Goal: Transaction & Acquisition: Register for event/course

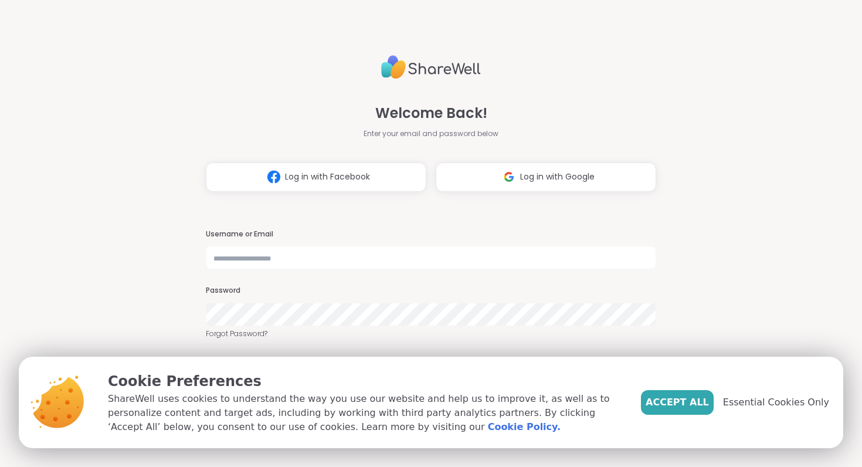
click at [764, 402] on span "Essential Cookies Only" at bounding box center [776, 402] width 106 height 14
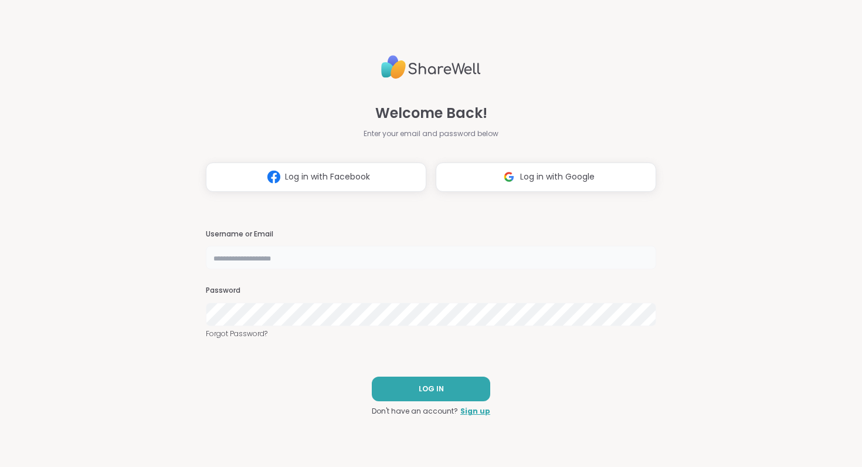
type input "**********"
click at [430, 388] on span "LOG IN" at bounding box center [431, 389] width 25 height 11
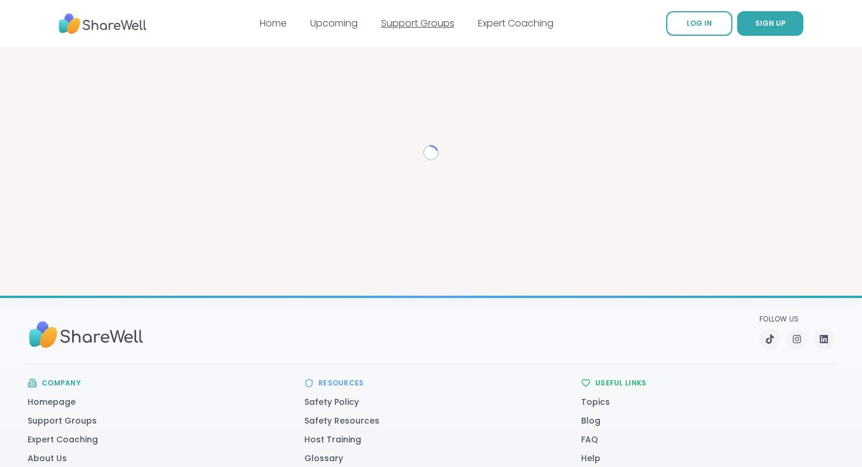
click at [427, 22] on link "Support Groups" at bounding box center [417, 22] width 73 height 13
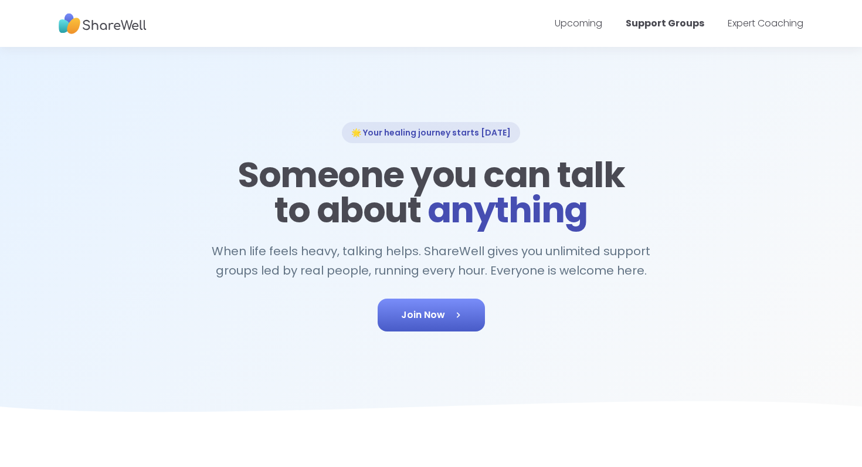
click at [420, 313] on span "Join Now" at bounding box center [431, 315] width 60 height 14
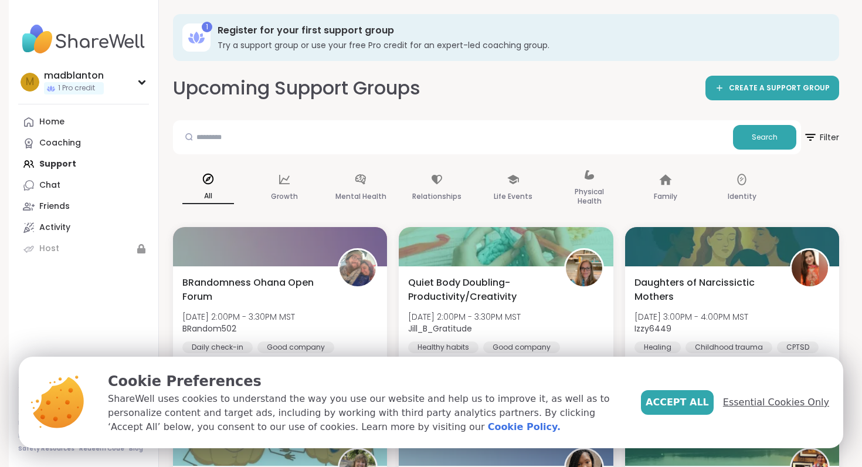
click at [766, 396] on span "Essential Cookies Only" at bounding box center [776, 402] width 106 height 14
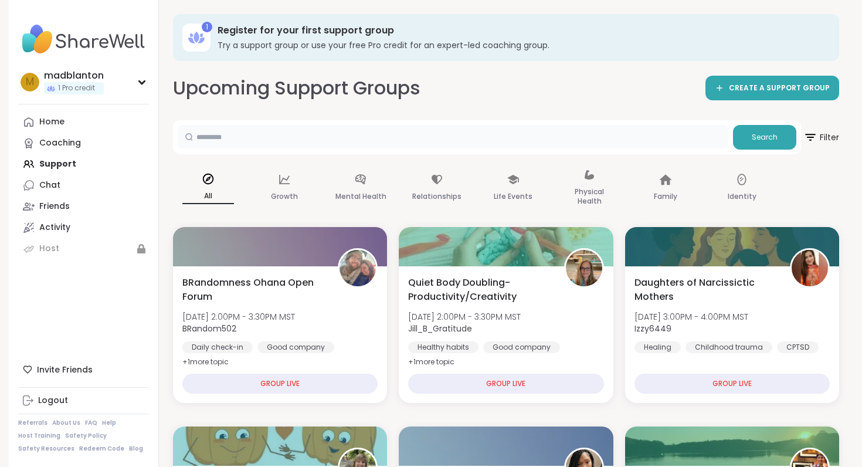
click at [235, 138] on input "text" at bounding box center [453, 136] width 551 height 23
type input "*****"
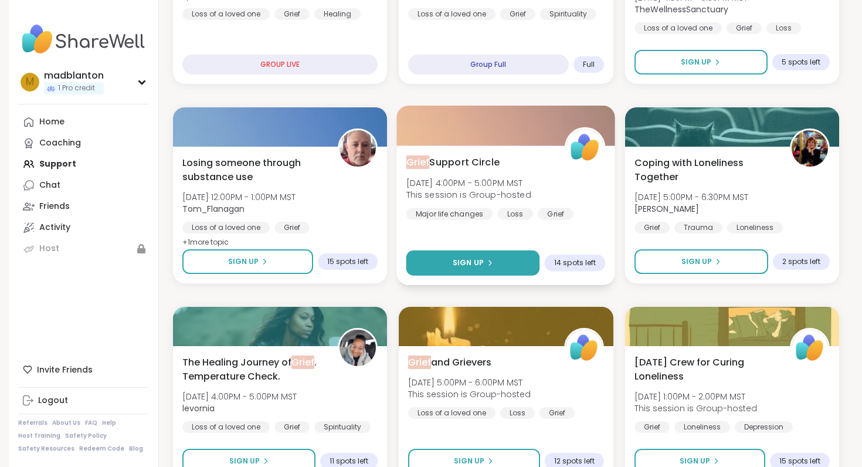
scroll to position [319, 0]
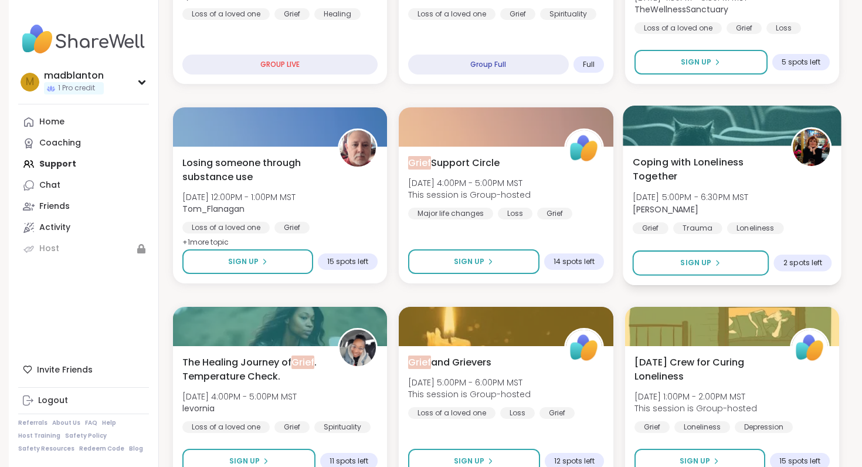
click at [687, 159] on span "Coping with Loneliness Together" at bounding box center [704, 169] width 145 height 29
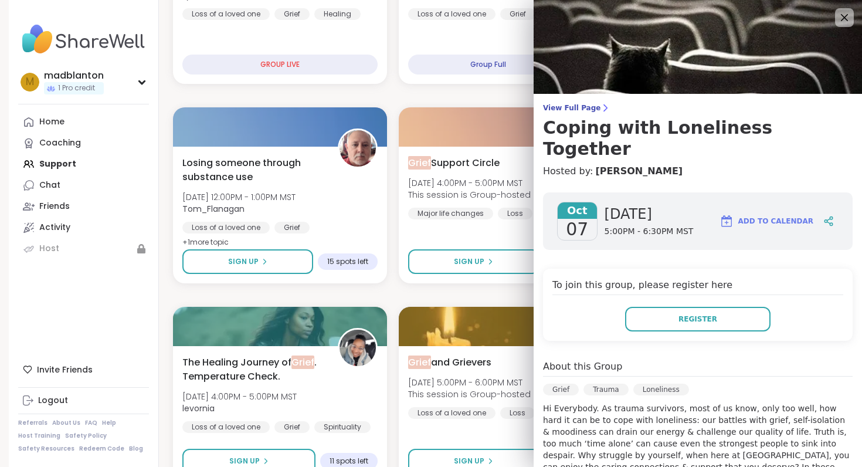
scroll to position [0, 0]
click at [842, 18] on icon at bounding box center [844, 17] width 15 height 15
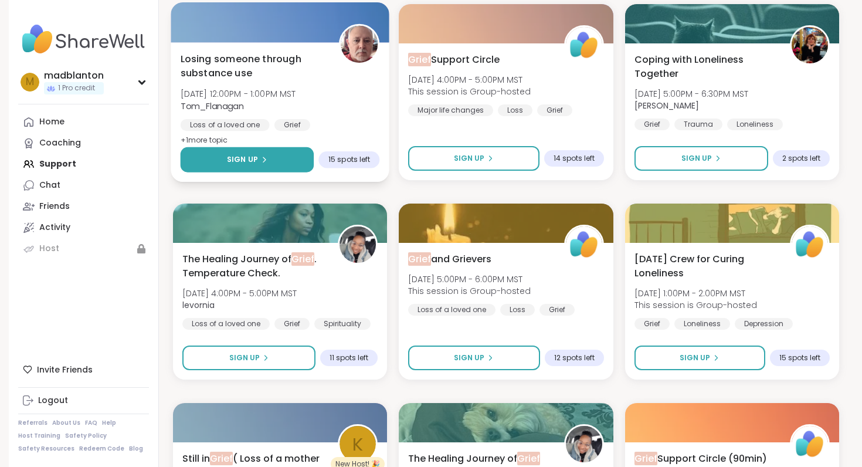
scroll to position [425, 0]
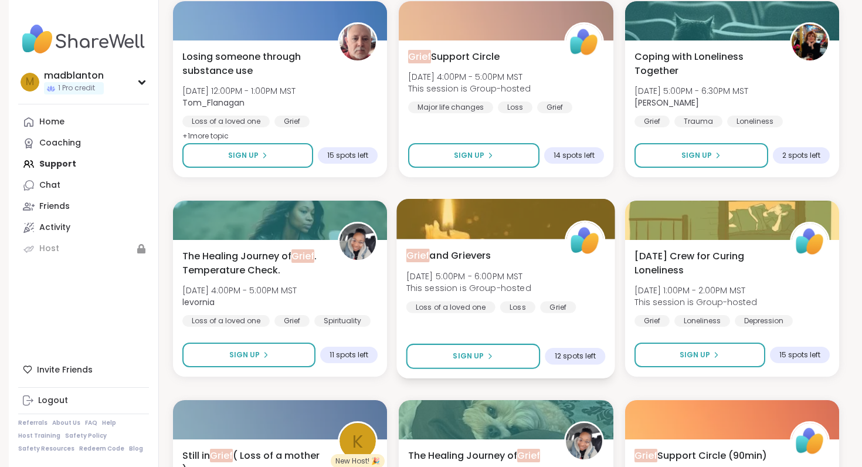
click at [443, 253] on span "Grief and Grievers" at bounding box center [448, 255] width 85 height 14
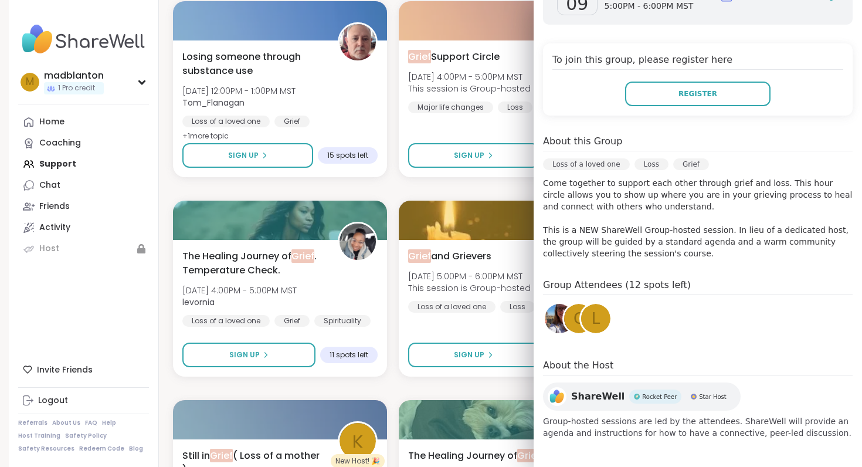
scroll to position [204, 0]
